Goal: Information Seeking & Learning: Learn about a topic

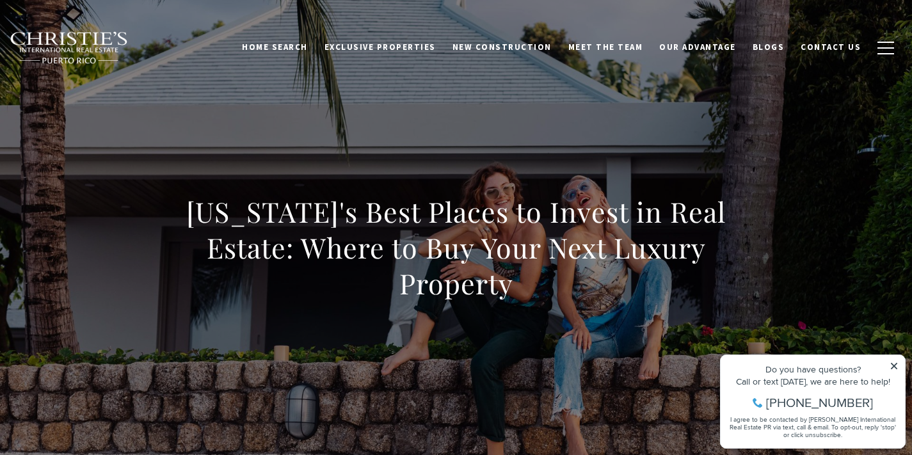
click at [891, 361] on icon at bounding box center [893, 365] width 9 height 9
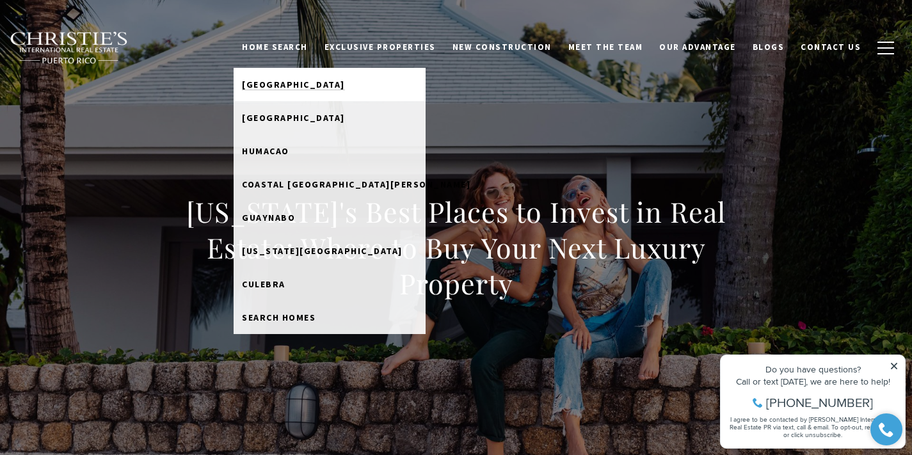
click at [297, 82] on span "[GEOGRAPHIC_DATA]" at bounding box center [293, 85] width 103 height 12
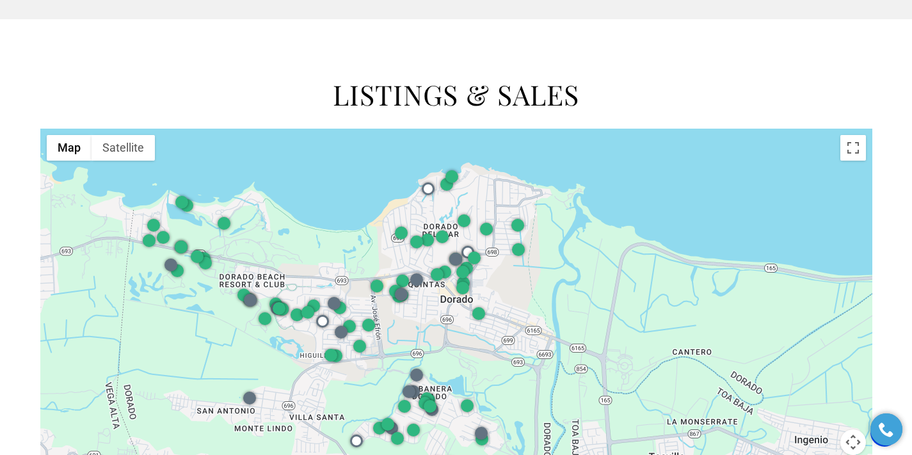
scroll to position [1542, 0]
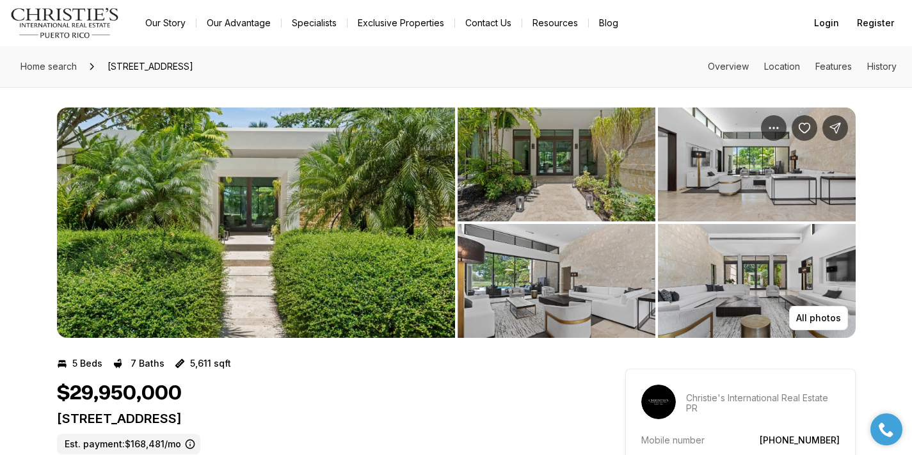
click at [291, 262] on img "View image gallery" at bounding box center [256, 222] width 398 height 230
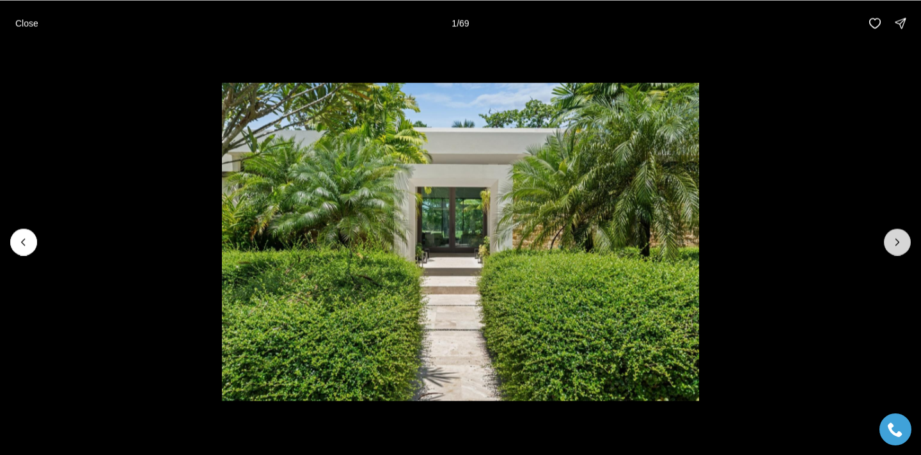
click at [899, 250] on button "Next slide" at bounding box center [897, 241] width 27 height 27
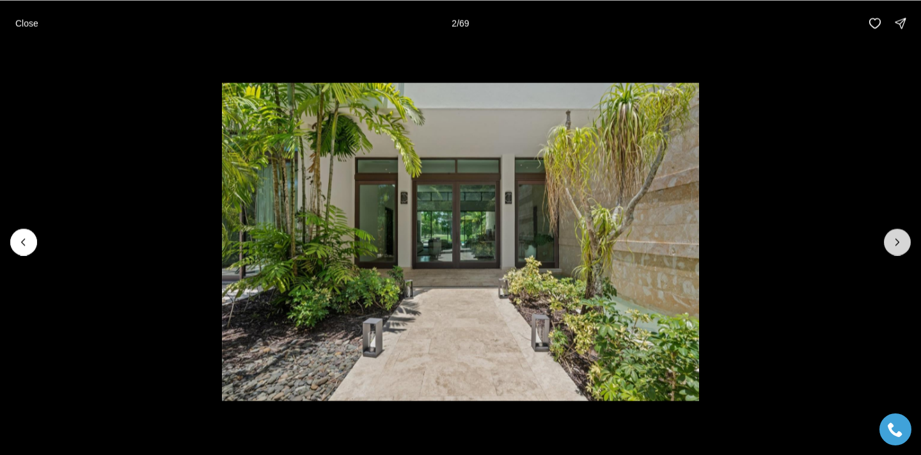
click at [899, 250] on button "Next slide" at bounding box center [897, 241] width 27 height 27
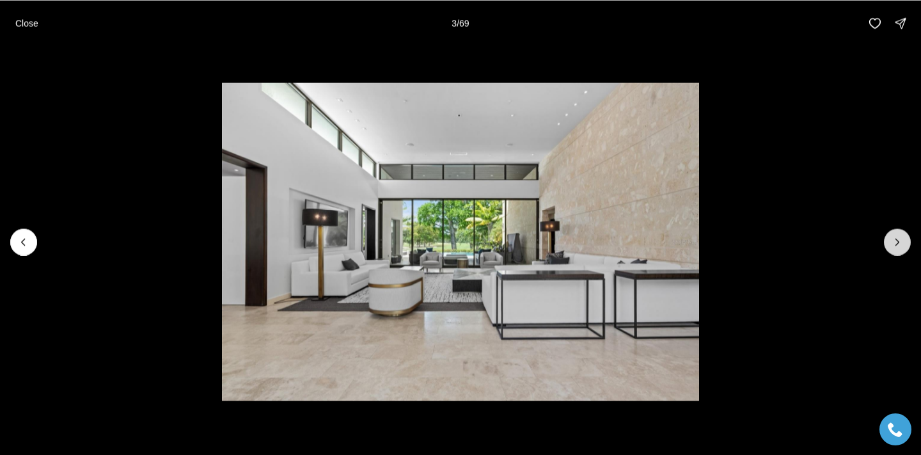
click at [899, 250] on button "Next slide" at bounding box center [897, 241] width 27 height 27
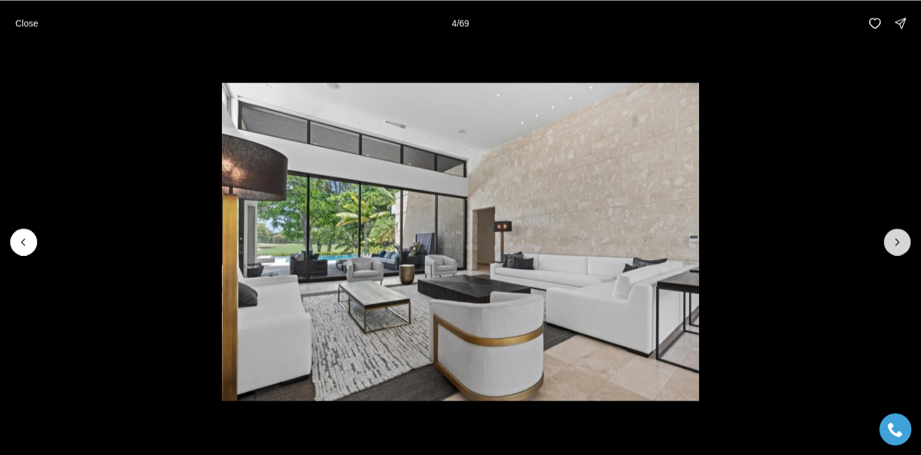
click at [899, 250] on button "Next slide" at bounding box center [897, 241] width 27 height 27
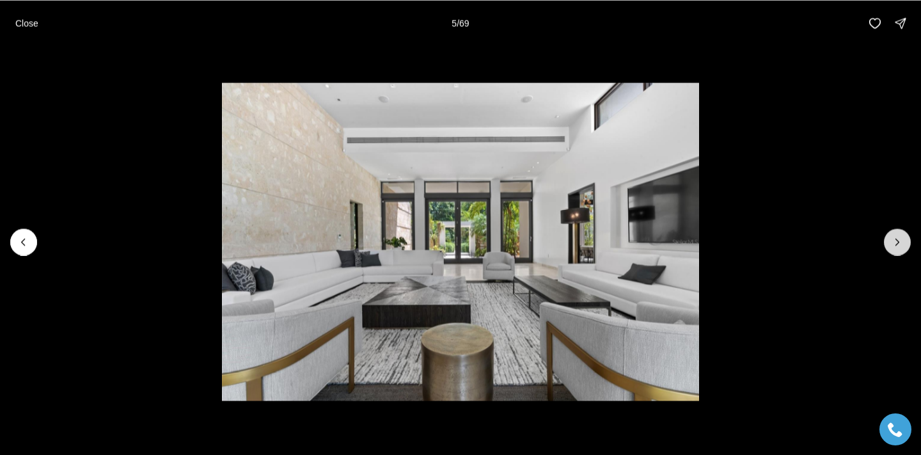
click at [899, 250] on button "Next slide" at bounding box center [897, 241] width 27 height 27
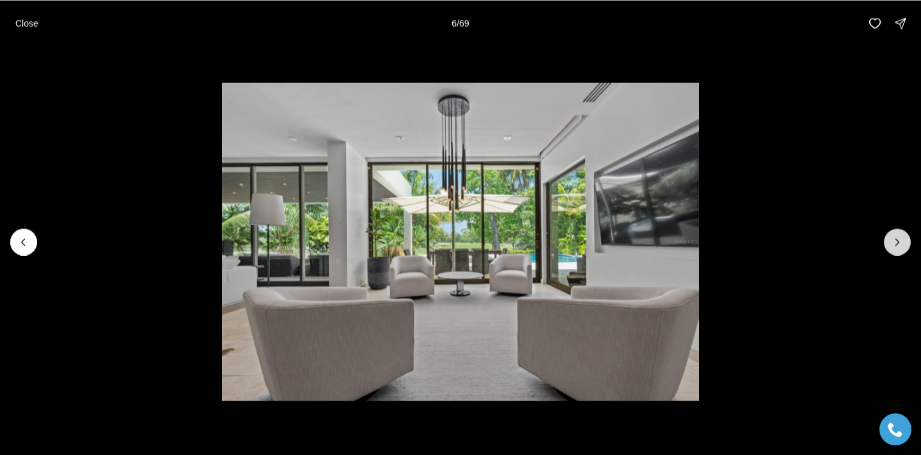
click at [899, 250] on button "Next slide" at bounding box center [897, 241] width 27 height 27
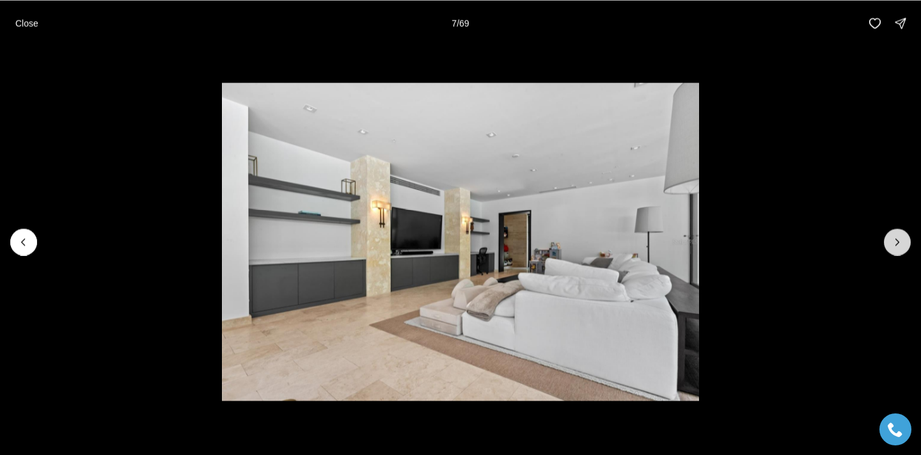
click at [899, 250] on button "Next slide" at bounding box center [897, 241] width 27 height 27
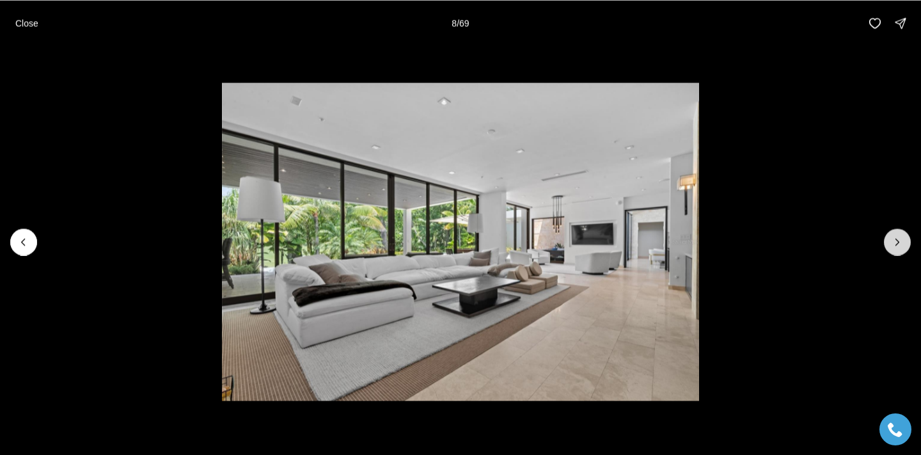
click at [899, 250] on button "Next slide" at bounding box center [897, 241] width 27 height 27
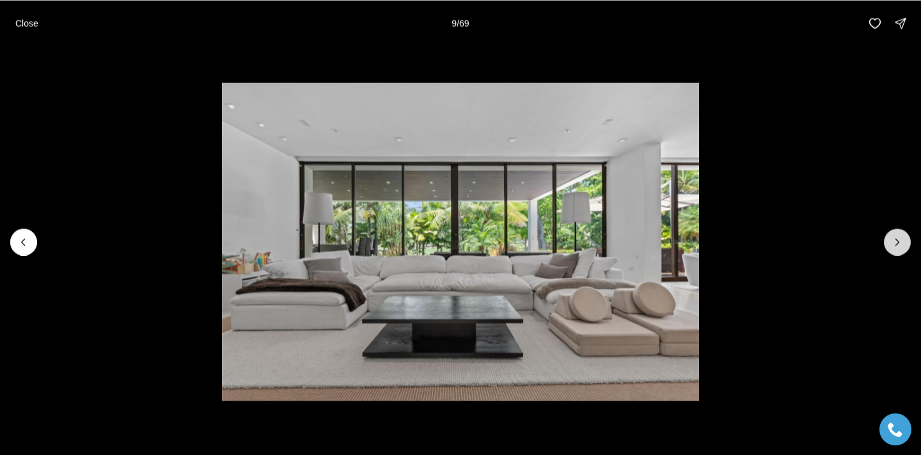
click at [899, 250] on button "Next slide" at bounding box center [897, 241] width 27 height 27
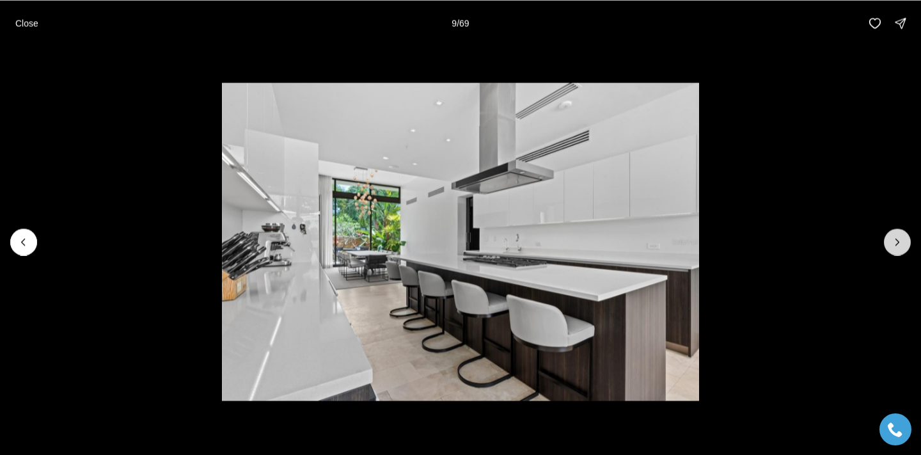
click at [899, 250] on button "Next slide" at bounding box center [897, 241] width 27 height 27
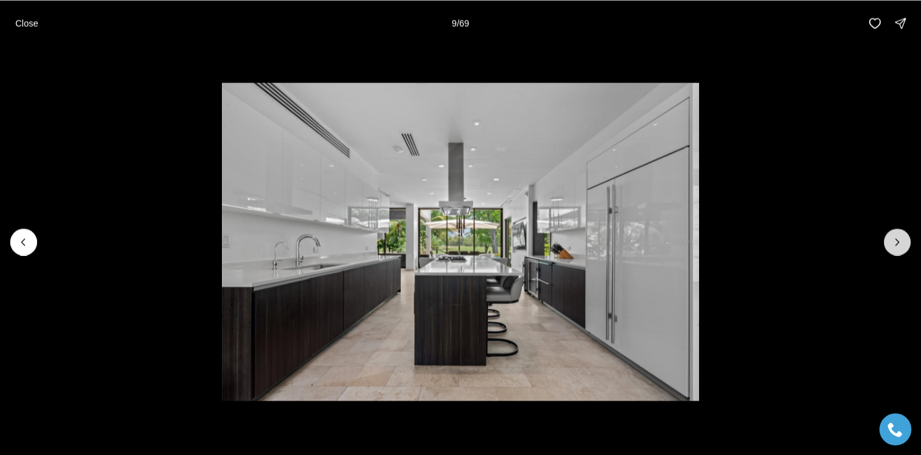
click at [899, 250] on button "Next slide" at bounding box center [897, 241] width 27 height 27
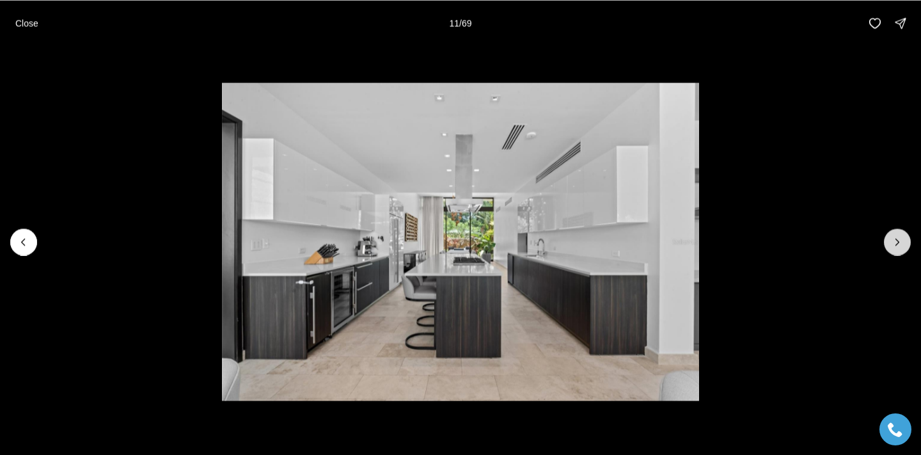
click at [899, 250] on button "Next slide" at bounding box center [897, 241] width 27 height 27
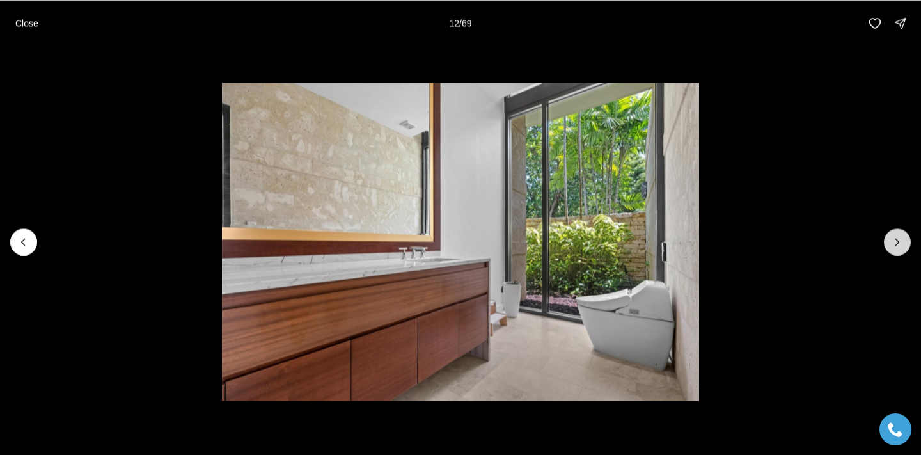
click at [899, 250] on button "Next slide" at bounding box center [897, 241] width 27 height 27
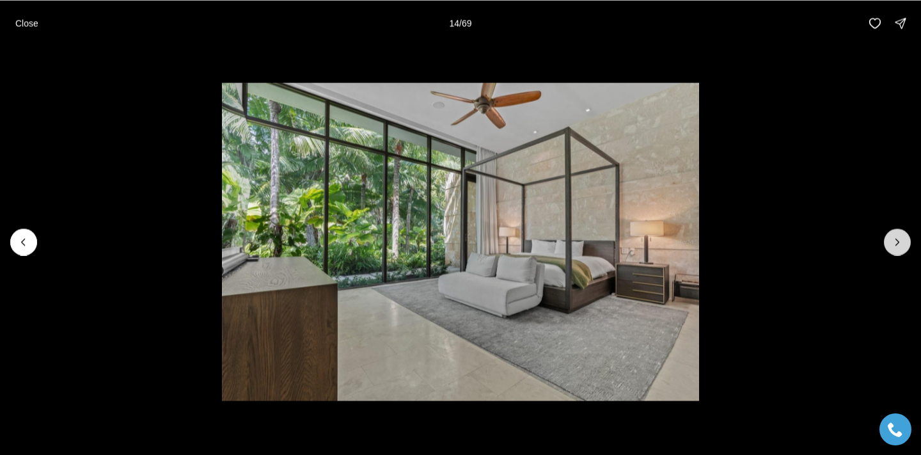
click at [899, 250] on button "Next slide" at bounding box center [897, 241] width 27 height 27
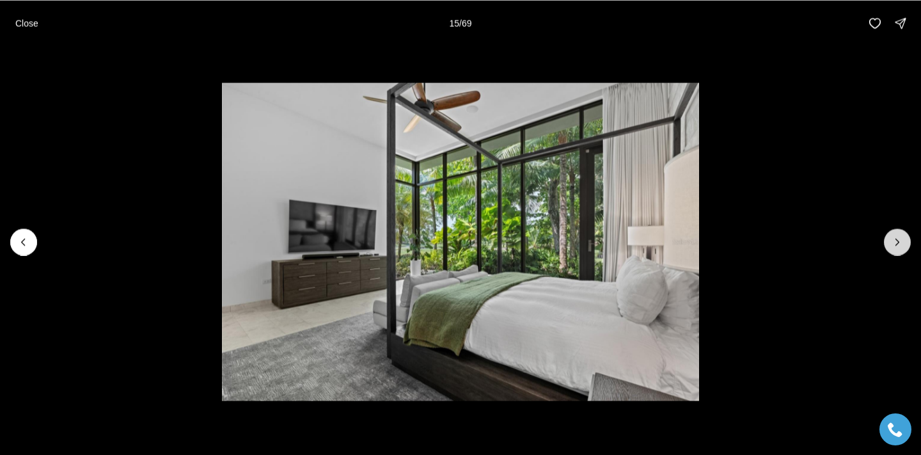
click at [899, 250] on button "Next slide" at bounding box center [897, 241] width 27 height 27
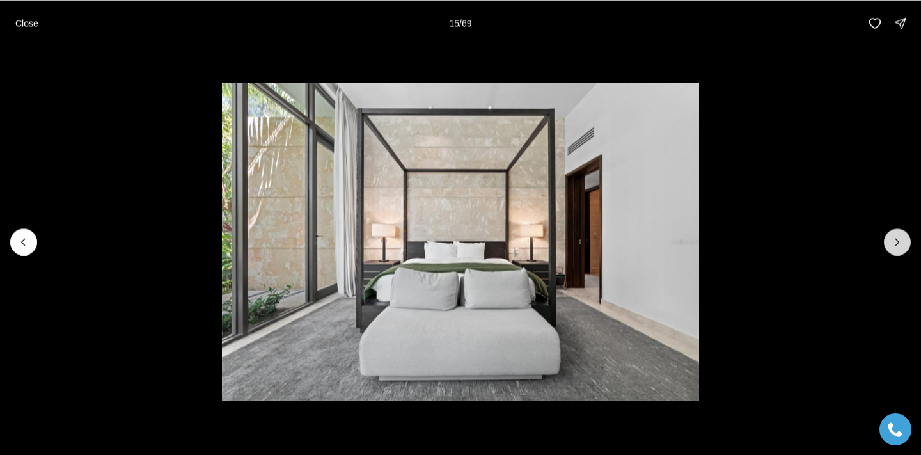
click at [899, 250] on button "Next slide" at bounding box center [897, 241] width 27 height 27
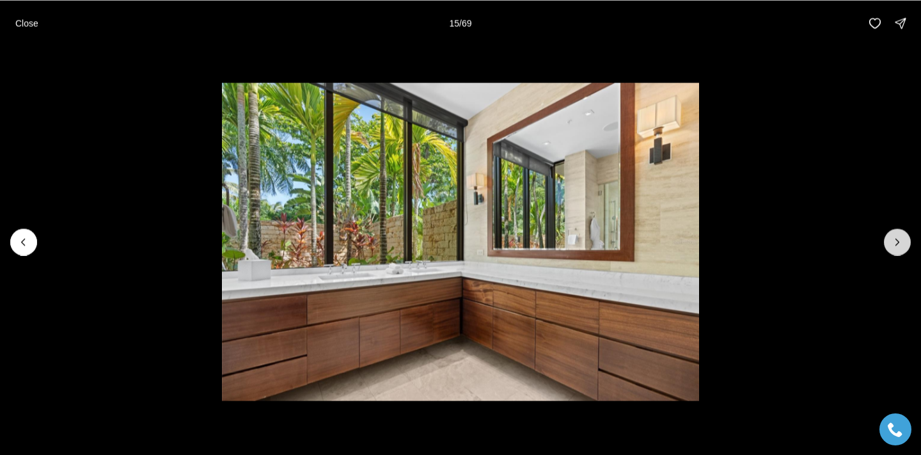
click at [899, 250] on button "Next slide" at bounding box center [897, 241] width 27 height 27
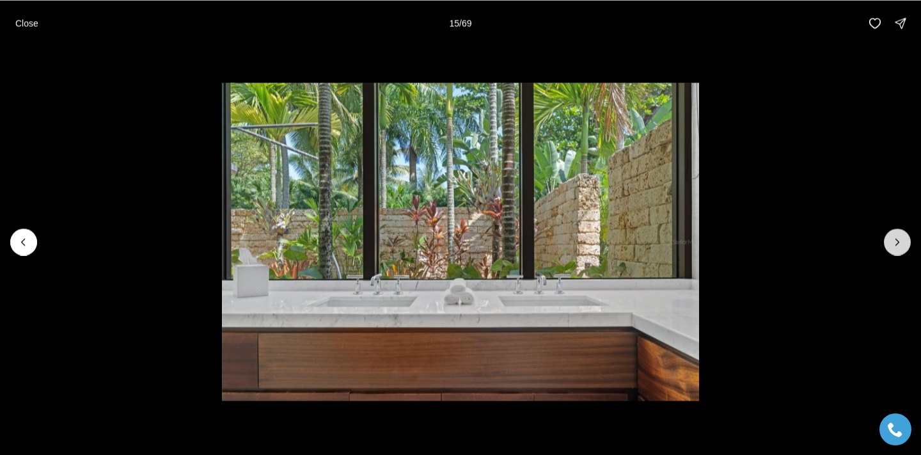
click at [899, 250] on button "Next slide" at bounding box center [897, 241] width 27 height 27
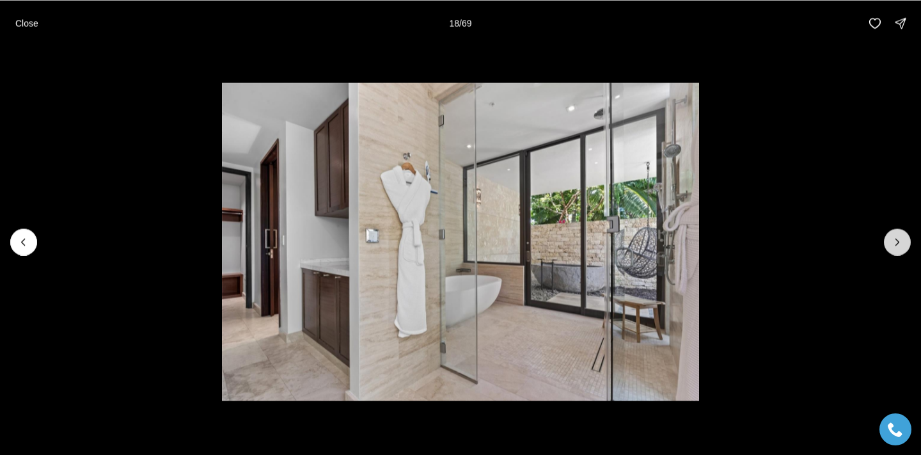
click at [899, 250] on button "Next slide" at bounding box center [897, 241] width 27 height 27
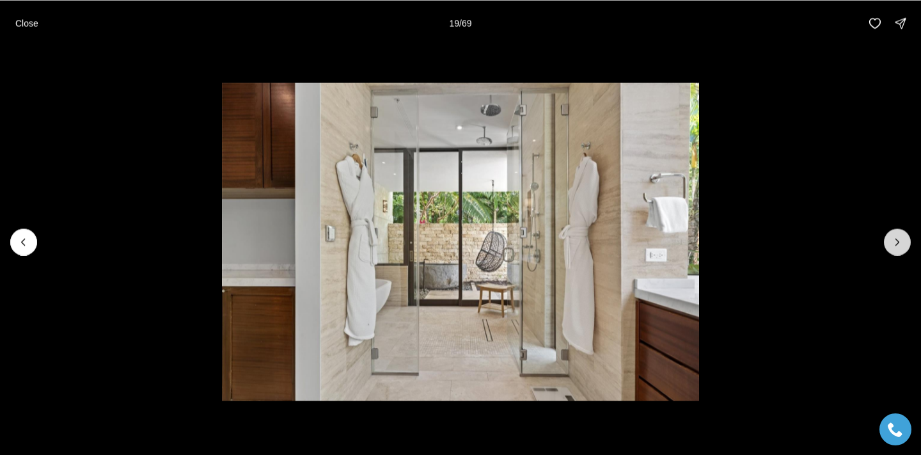
click at [899, 250] on button "Next slide" at bounding box center [897, 241] width 27 height 27
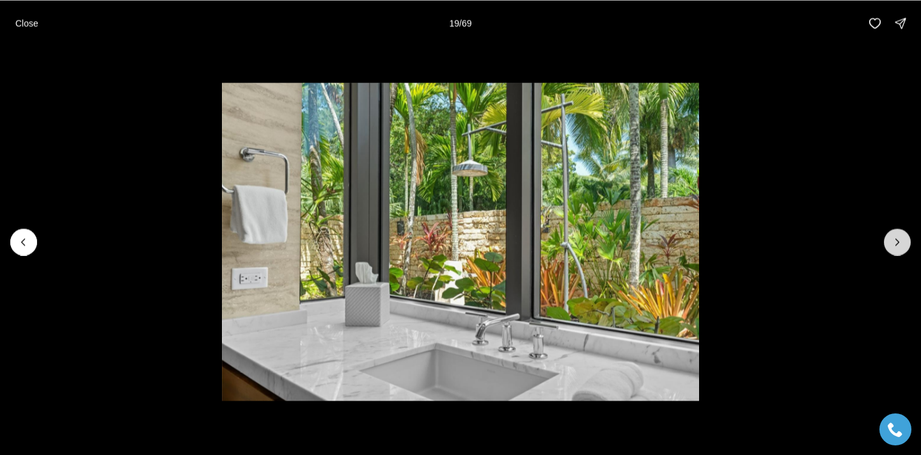
click at [899, 250] on button "Next slide" at bounding box center [897, 241] width 27 height 27
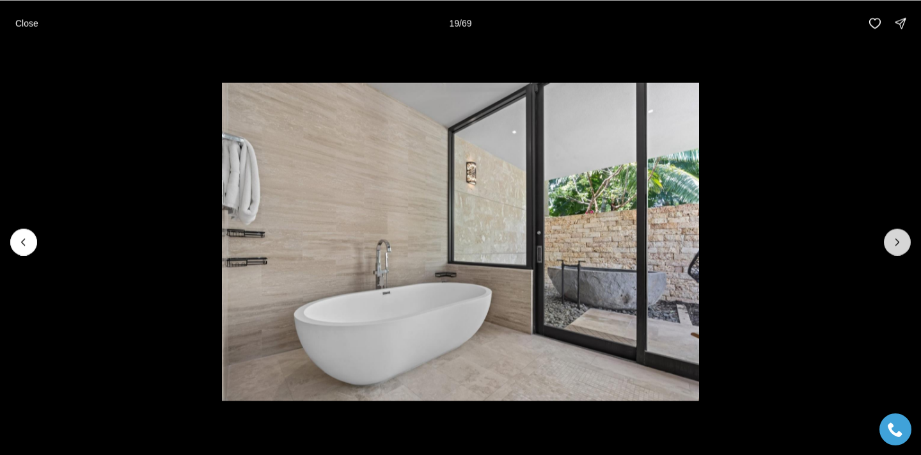
click at [899, 250] on button "Next slide" at bounding box center [897, 241] width 27 height 27
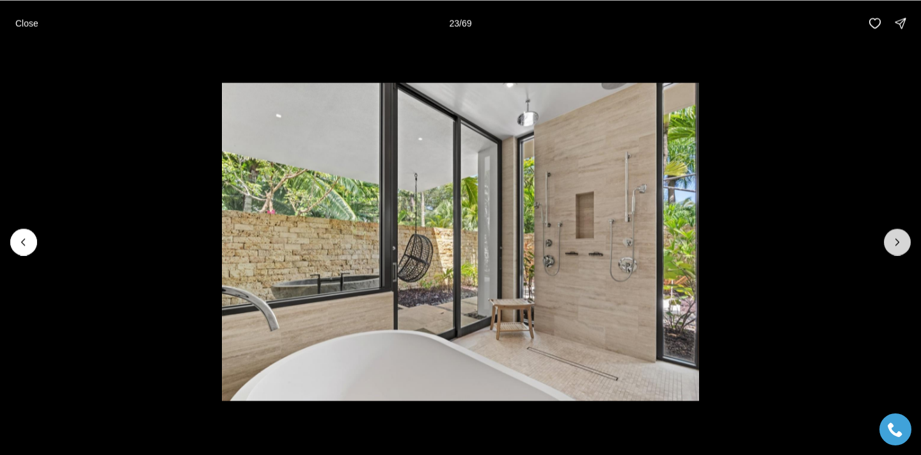
click at [899, 250] on button "Next slide" at bounding box center [897, 241] width 27 height 27
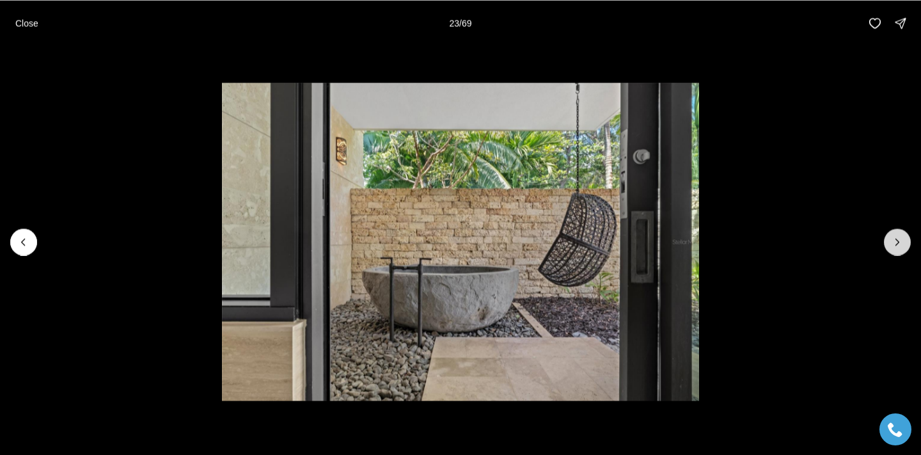
click at [899, 250] on button "Next slide" at bounding box center [897, 241] width 27 height 27
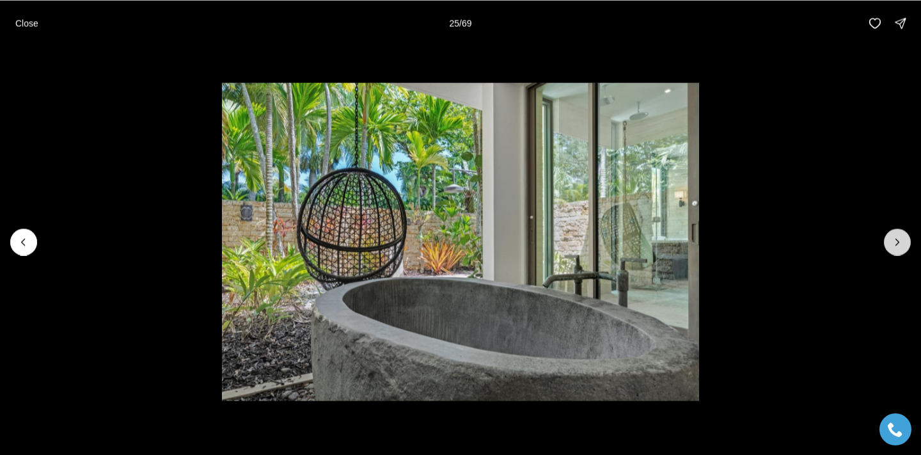
click at [899, 250] on button "Next slide" at bounding box center [897, 241] width 27 height 27
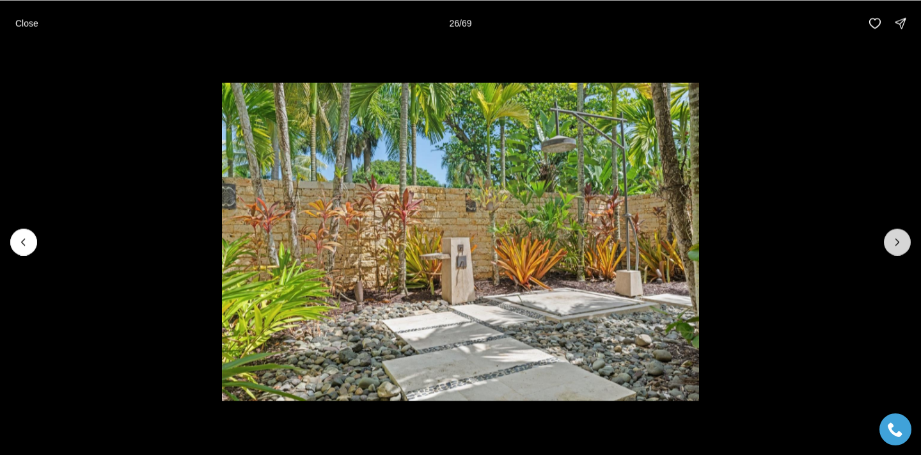
click at [899, 250] on button "Next slide" at bounding box center [897, 241] width 27 height 27
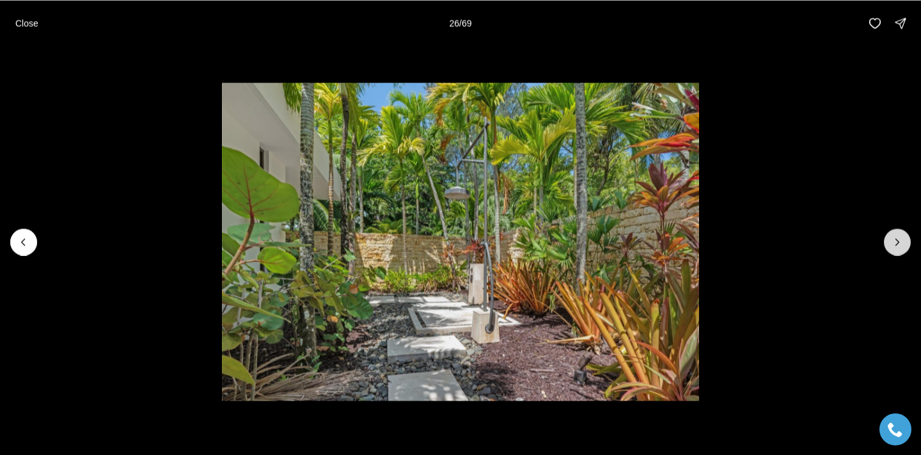
click at [899, 250] on button "Next slide" at bounding box center [897, 241] width 27 height 27
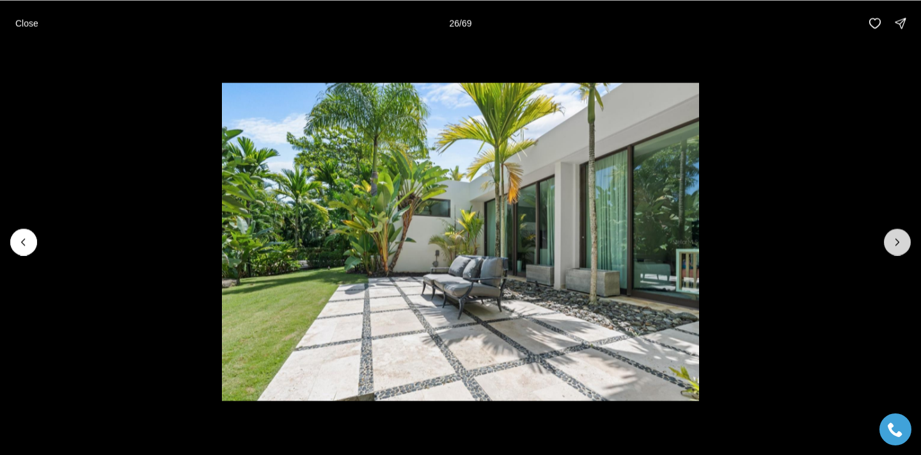
click at [899, 250] on button "Next slide" at bounding box center [897, 241] width 27 height 27
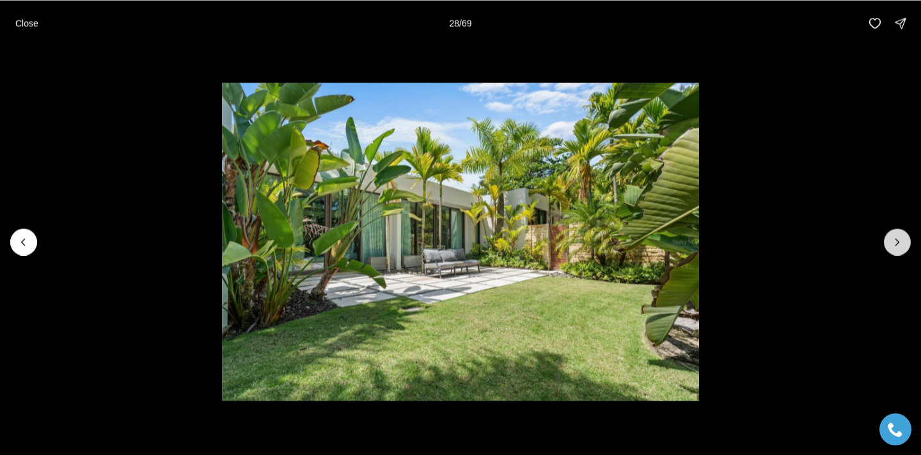
click at [899, 250] on button "Next slide" at bounding box center [897, 241] width 27 height 27
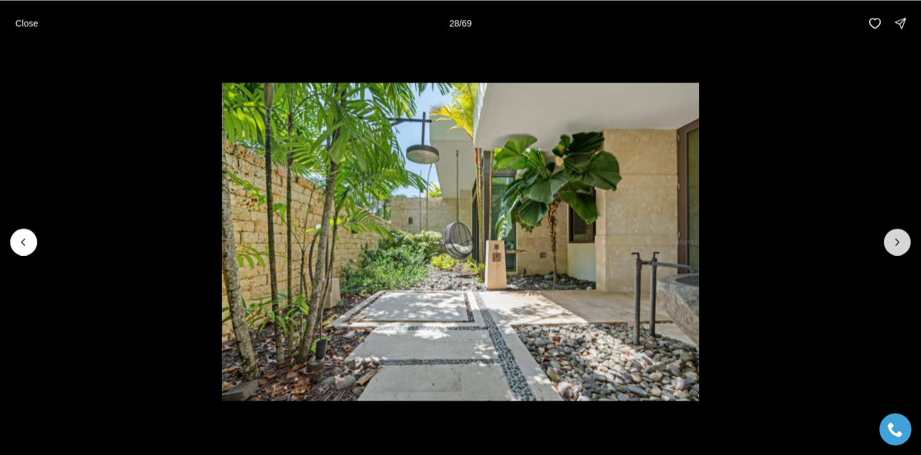
click at [899, 250] on button "Next slide" at bounding box center [897, 241] width 27 height 27
